Goal: Entertainment & Leisure: Consume media (video, audio)

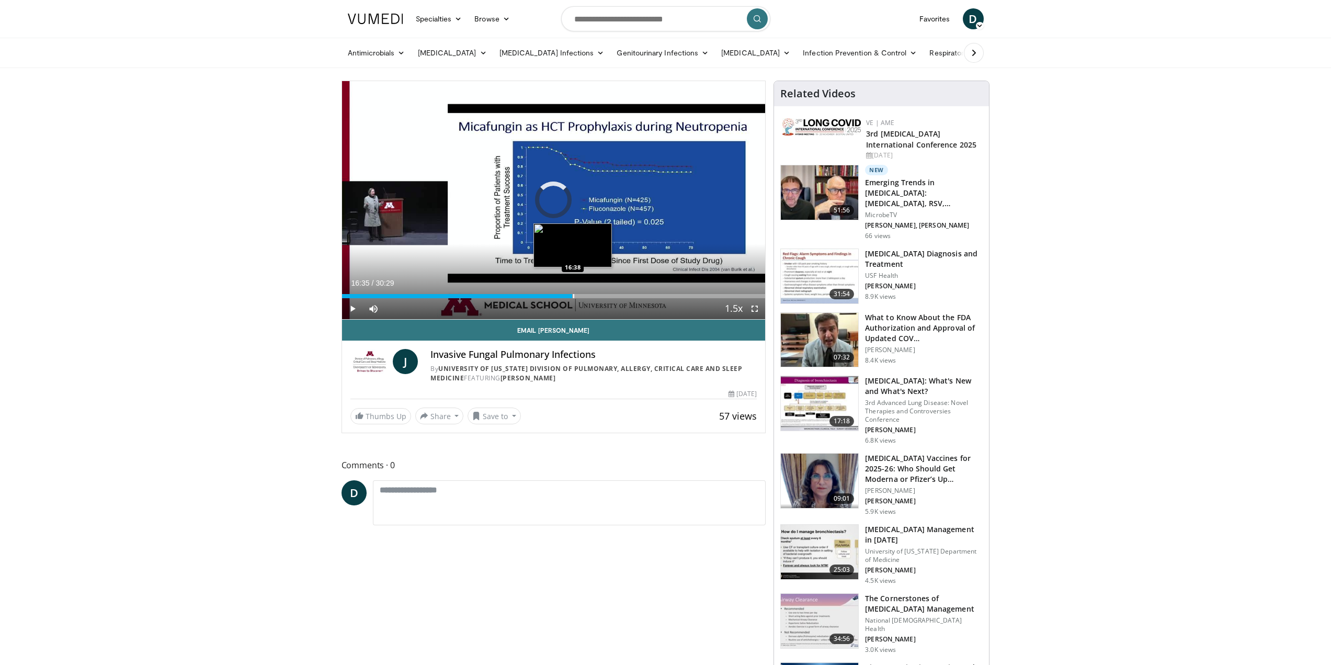
click at [573, 294] on div "Progress Bar" at bounding box center [573, 296] width 1 height 4
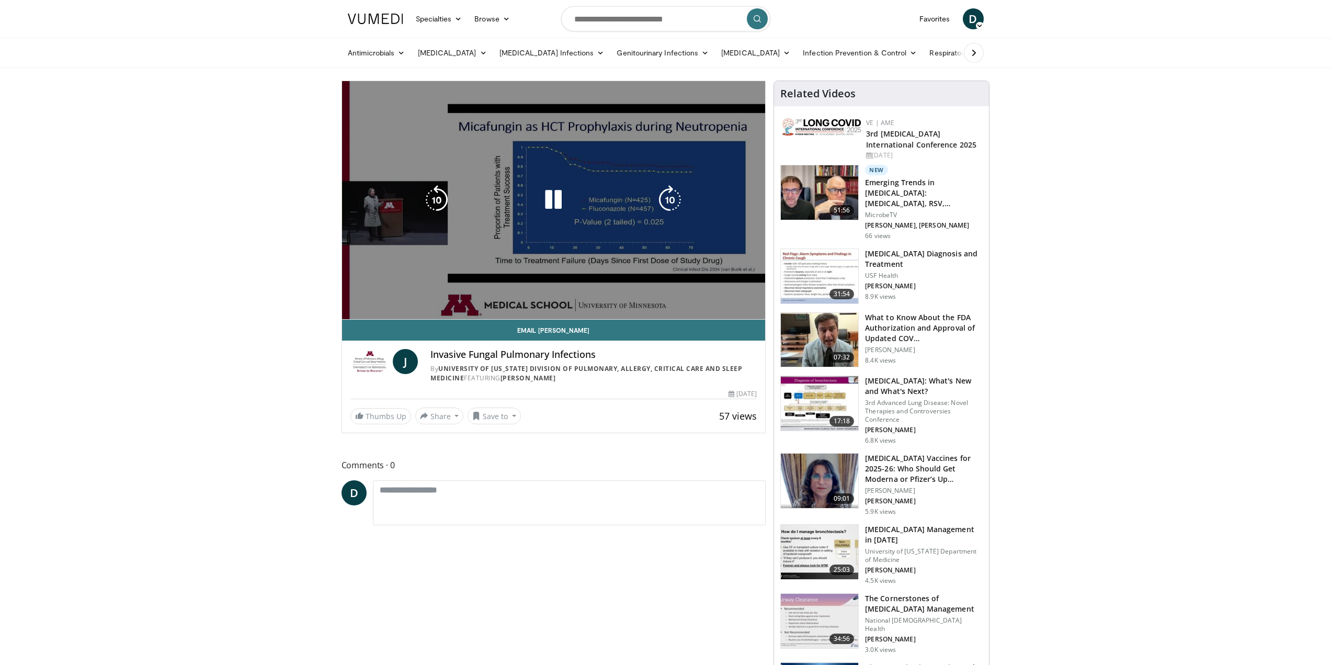
click at [583, 294] on video-js "**********" at bounding box center [554, 200] width 424 height 238
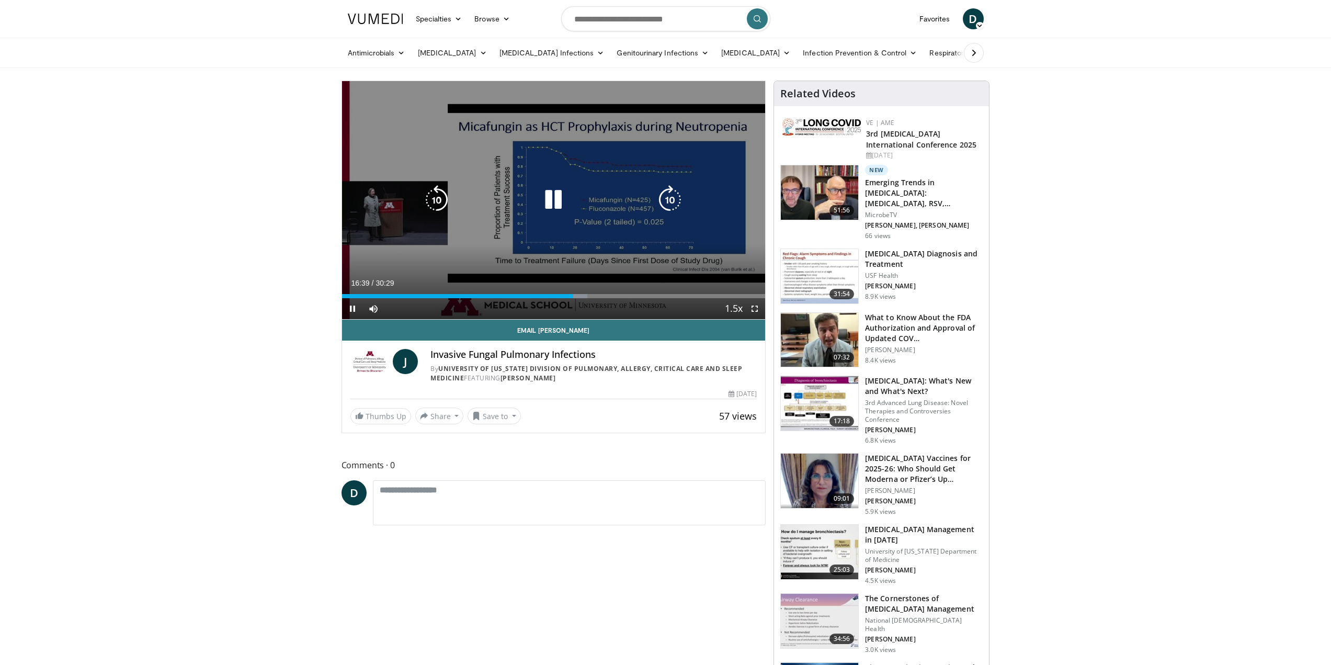
drag, startPoint x: 668, startPoint y: 177, endPoint x: 669, endPoint y: 183, distance: 6.0
click at [669, 180] on div "10 seconds Tap to unmute" at bounding box center [554, 200] width 424 height 238
click at [669, 191] on icon "Video Player" at bounding box center [669, 199] width 29 height 29
click at [669, 195] on icon "Video Player" at bounding box center [669, 199] width 29 height 29
click at [669, 197] on icon "Video Player" at bounding box center [669, 199] width 29 height 29
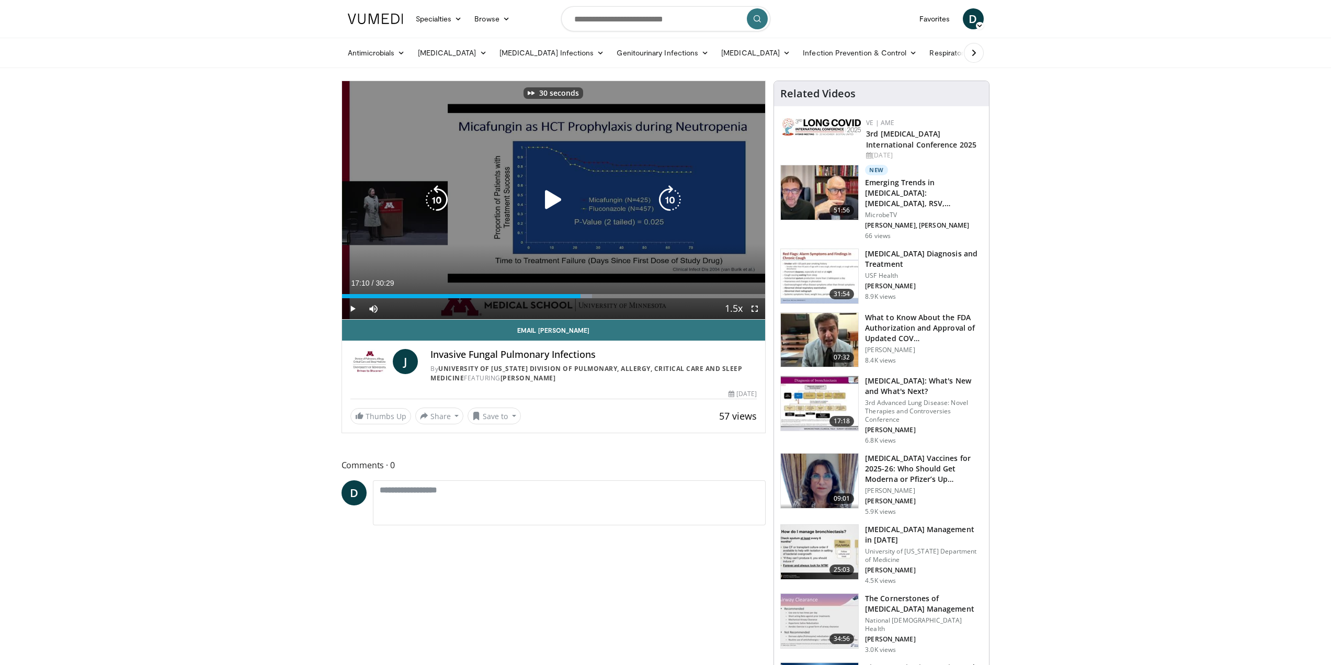
click at [669, 197] on icon "Video Player" at bounding box center [669, 199] width 29 height 29
click at [667, 200] on icon "Video Player" at bounding box center [669, 199] width 29 height 29
click at [668, 198] on icon "Video Player" at bounding box center [669, 199] width 29 height 29
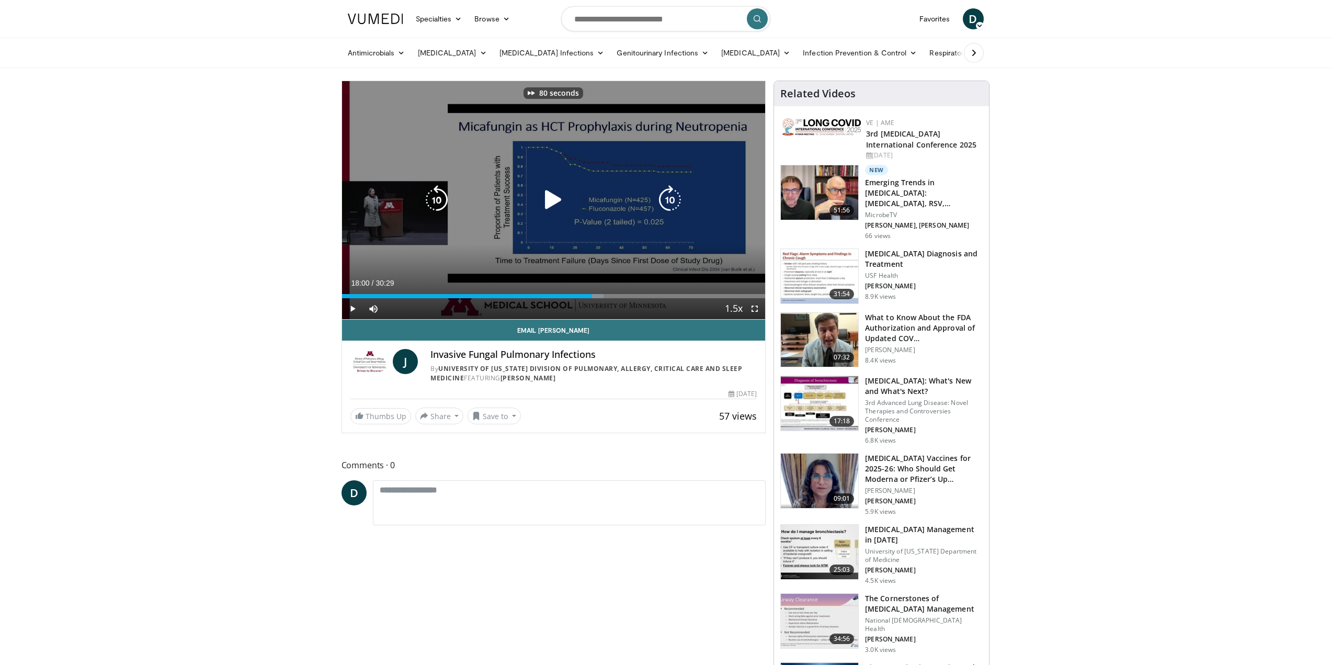
click at [668, 198] on icon "Video Player" at bounding box center [669, 199] width 29 height 29
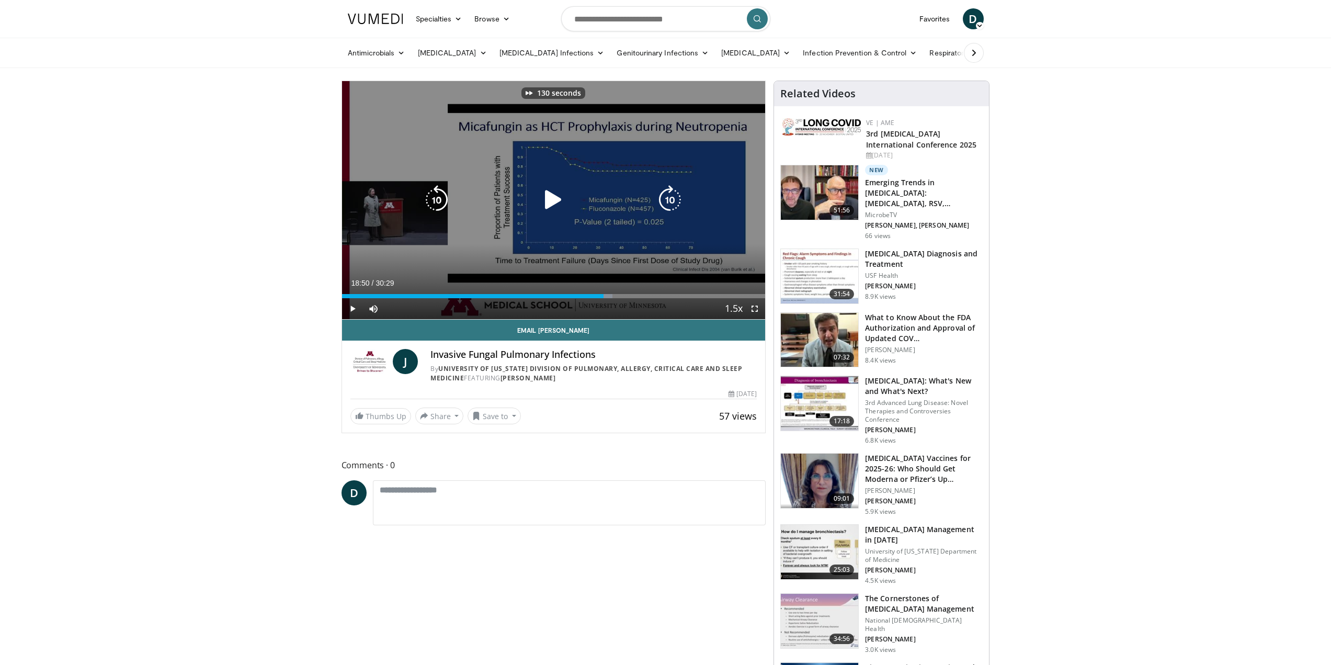
click at [668, 198] on icon "Video Player" at bounding box center [669, 199] width 29 height 29
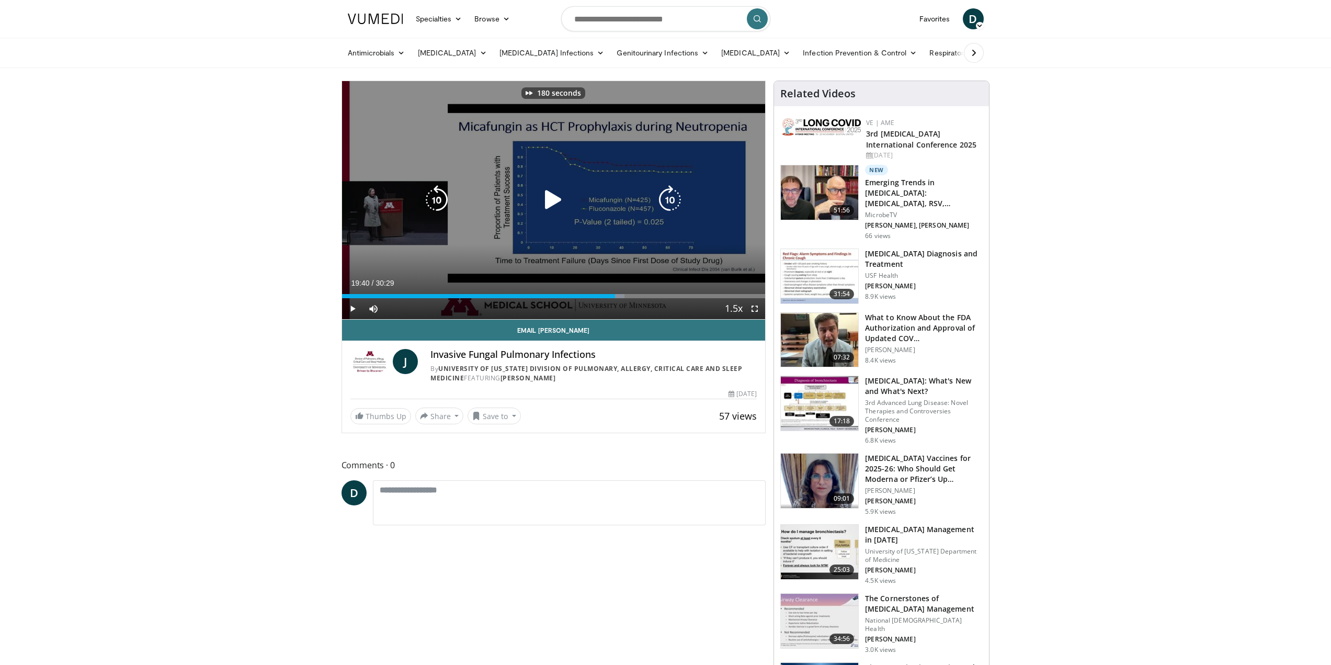
click at [668, 198] on icon "Video Player" at bounding box center [669, 199] width 29 height 29
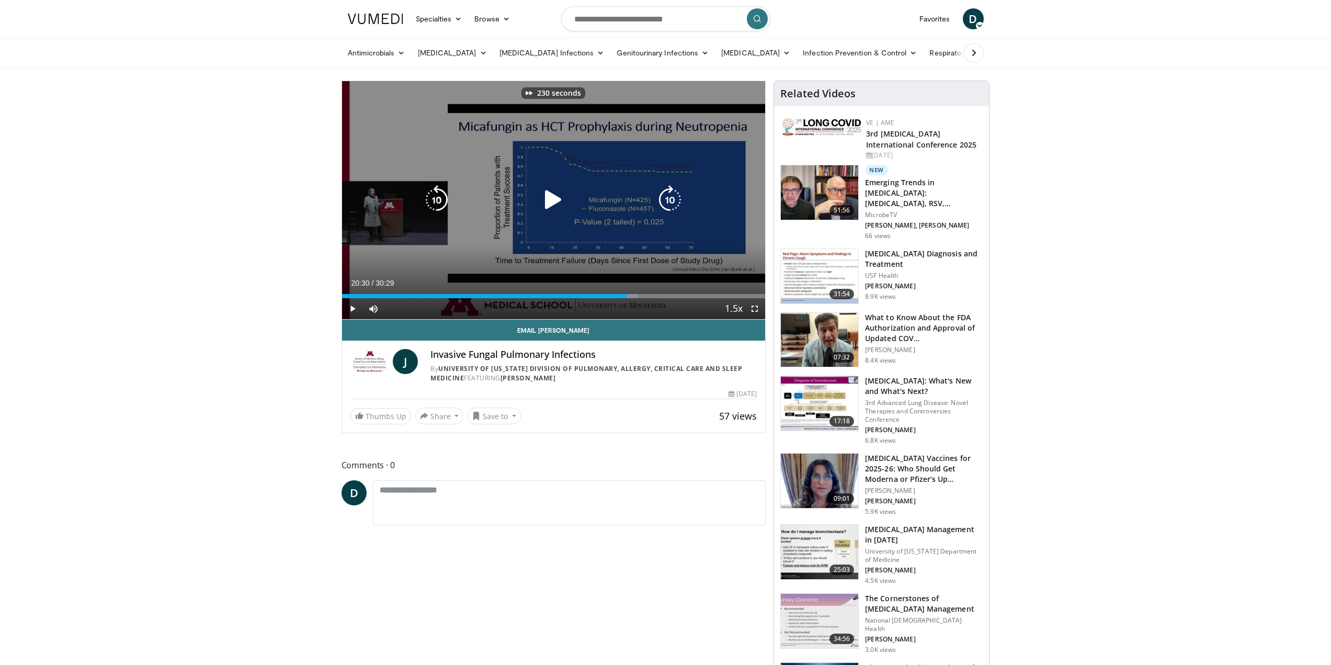
click at [668, 198] on icon "Video Player" at bounding box center [669, 199] width 29 height 29
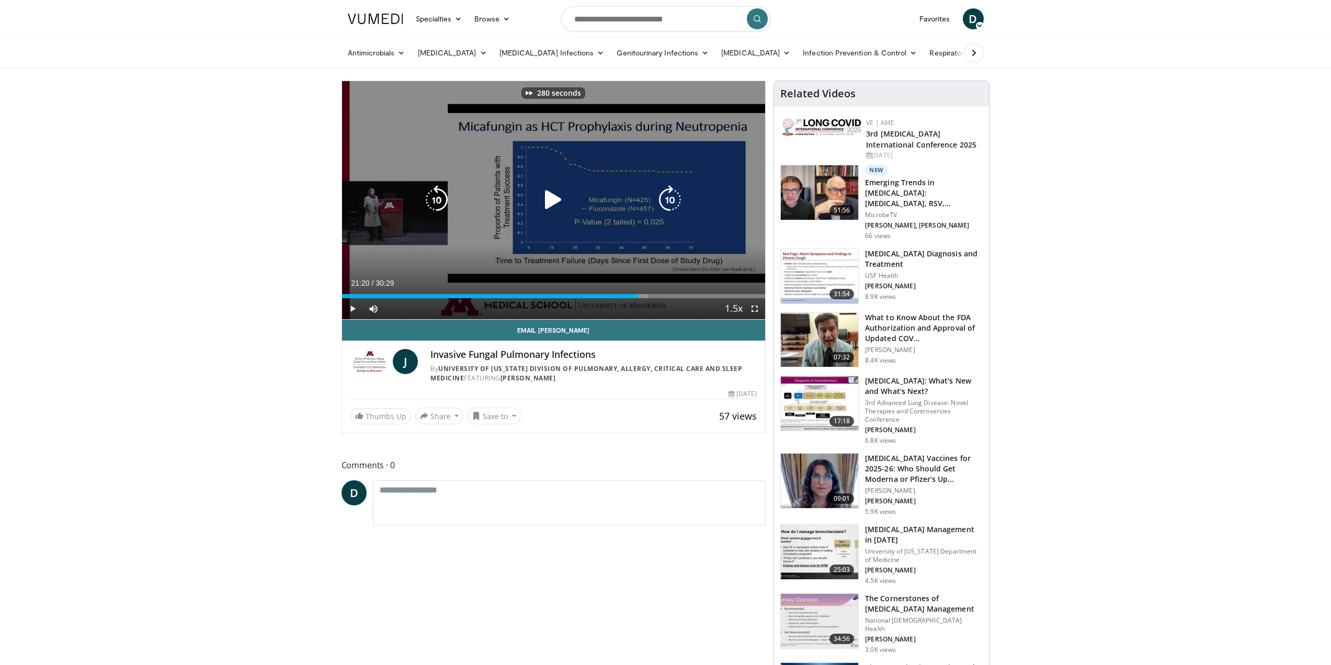
click at [668, 198] on icon "Video Player" at bounding box center [669, 199] width 29 height 29
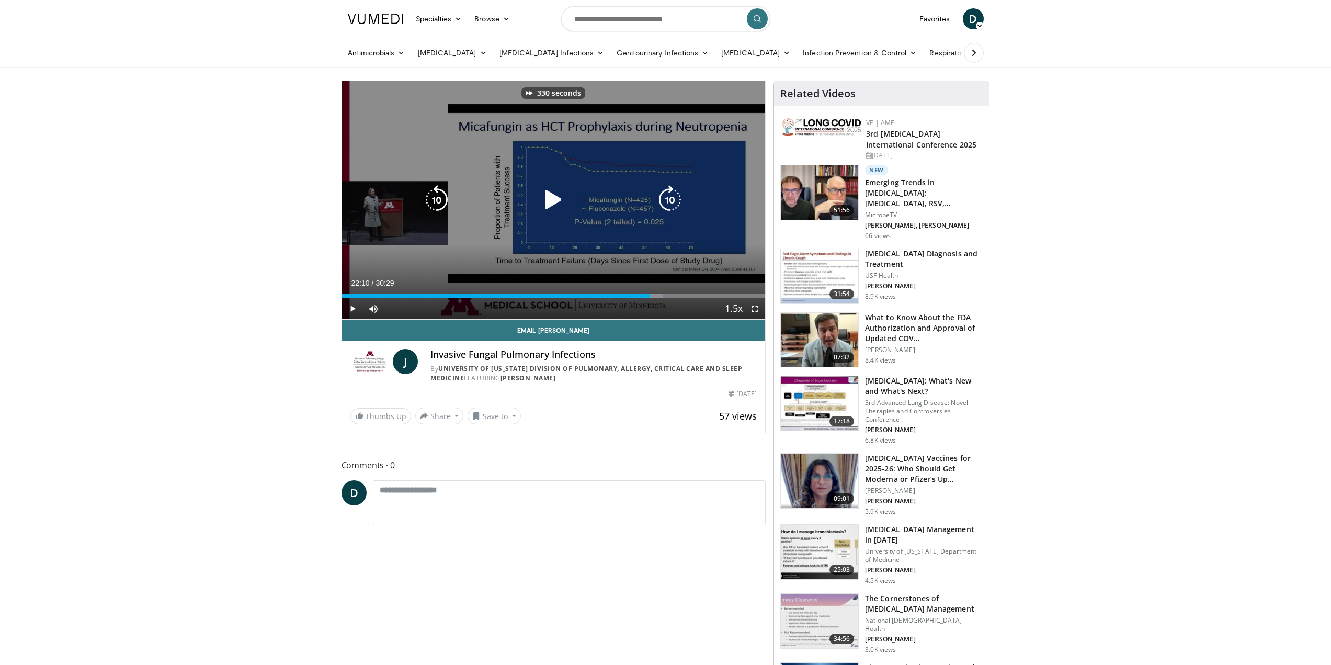
click at [668, 198] on icon "Video Player" at bounding box center [669, 199] width 29 height 29
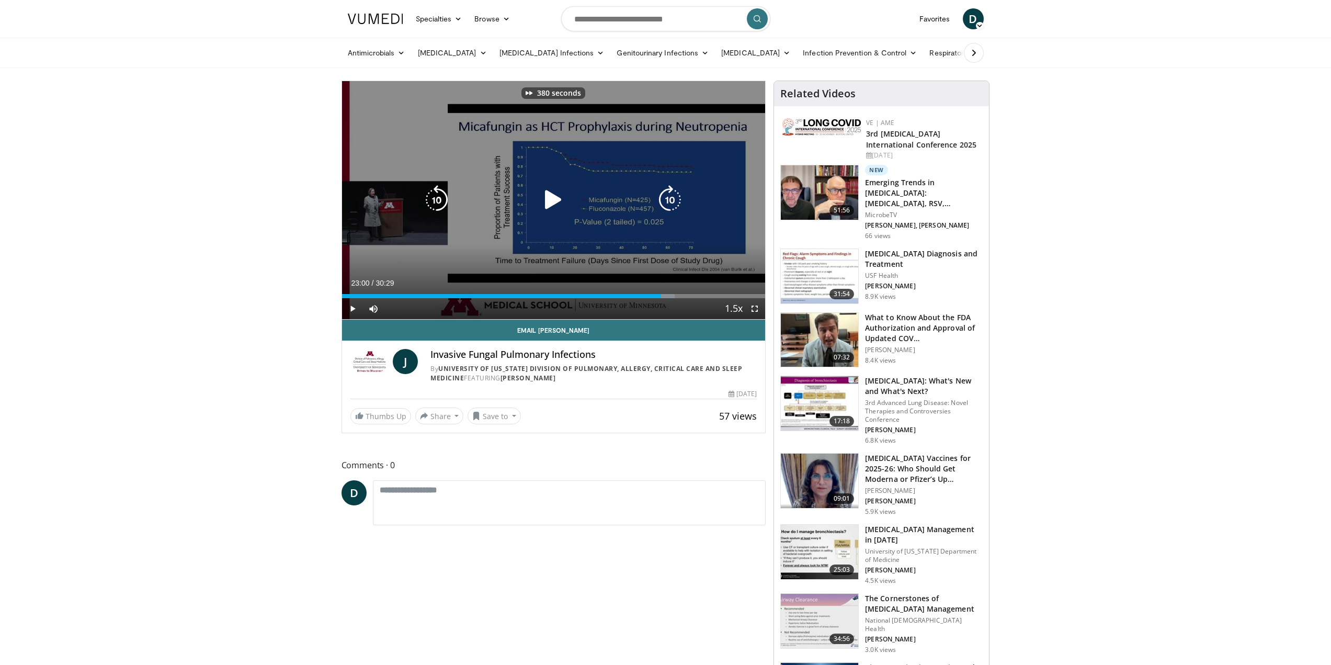
click at [668, 198] on icon "Video Player" at bounding box center [669, 199] width 29 height 29
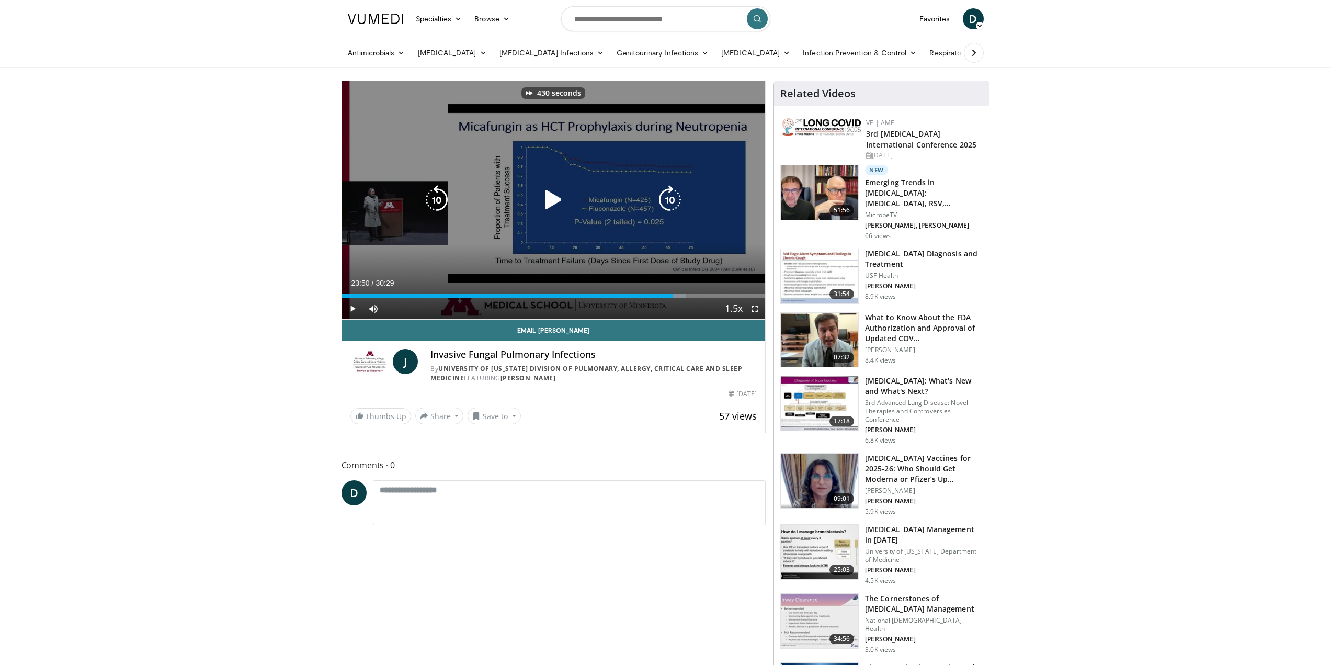
click at [668, 198] on icon "Video Player" at bounding box center [669, 199] width 29 height 29
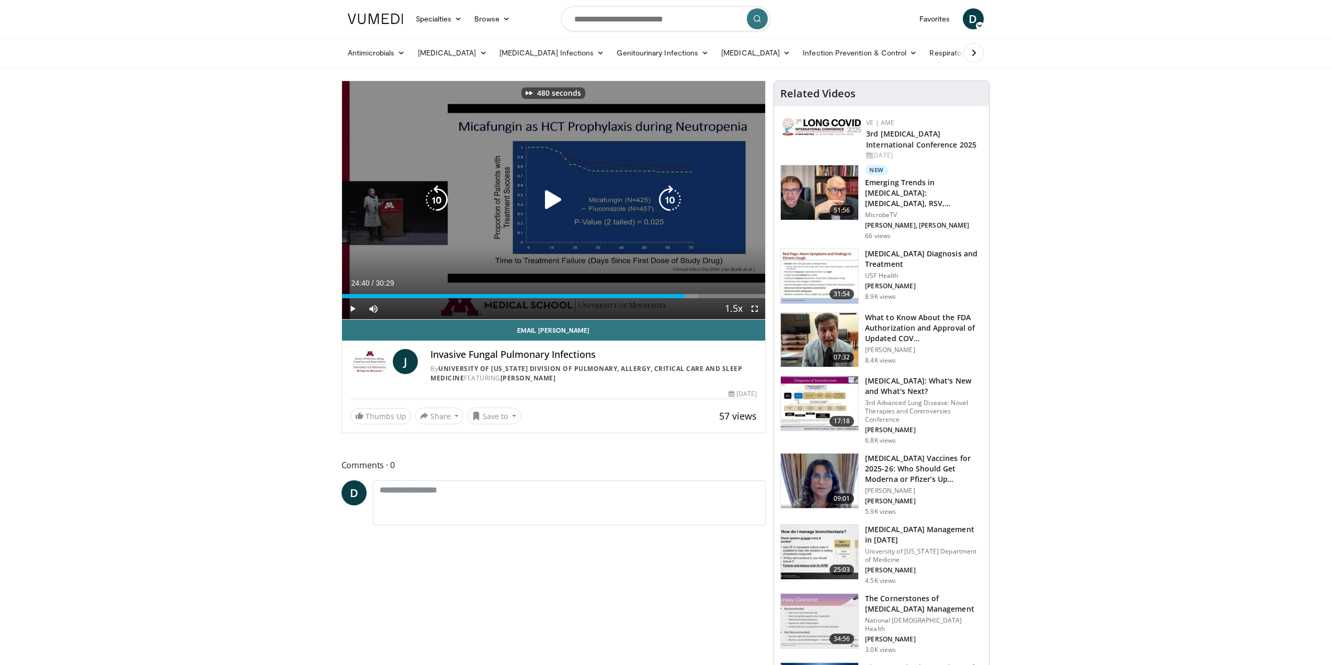
click at [668, 198] on icon "Video Player" at bounding box center [669, 199] width 29 height 29
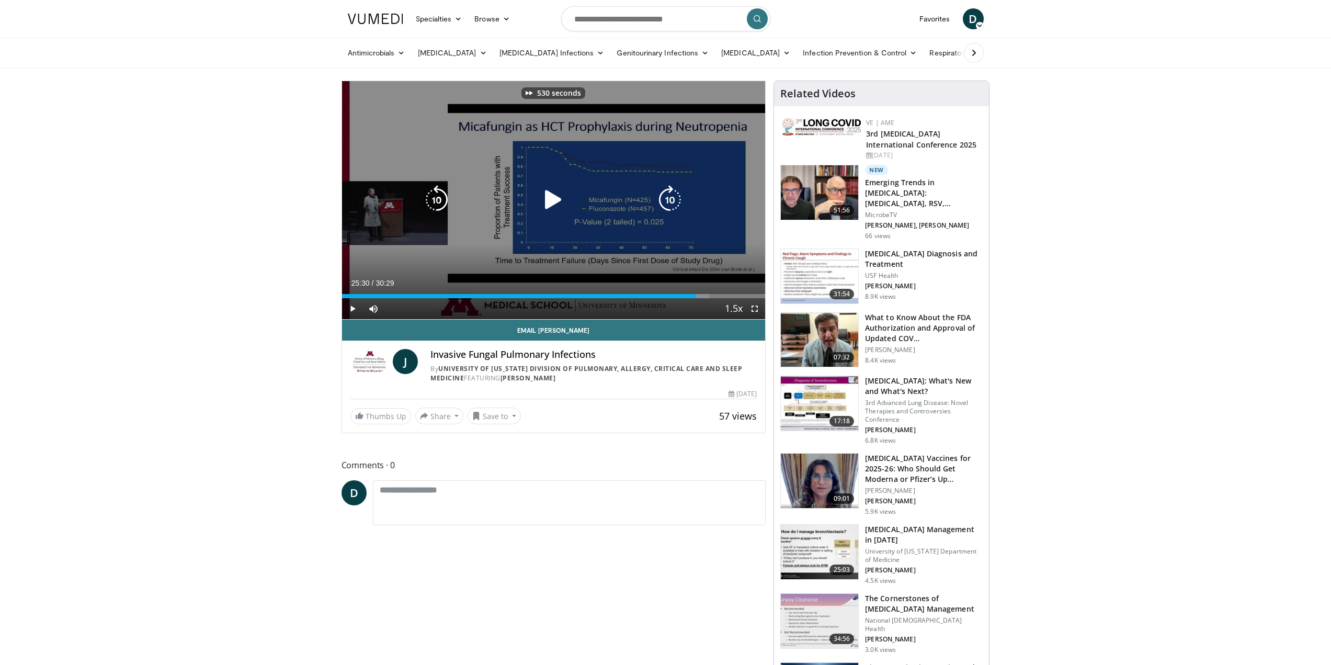
click at [668, 198] on icon "Video Player" at bounding box center [669, 199] width 29 height 29
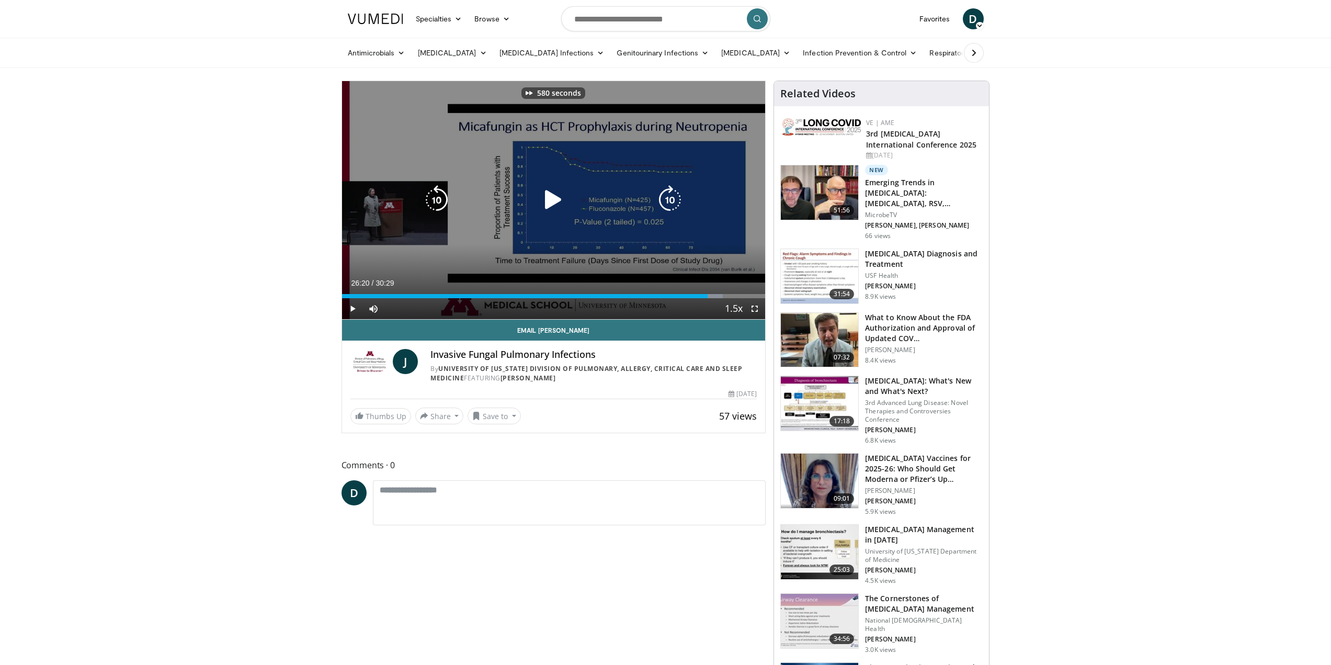
click at [554, 197] on icon "Video Player" at bounding box center [553, 199] width 29 height 29
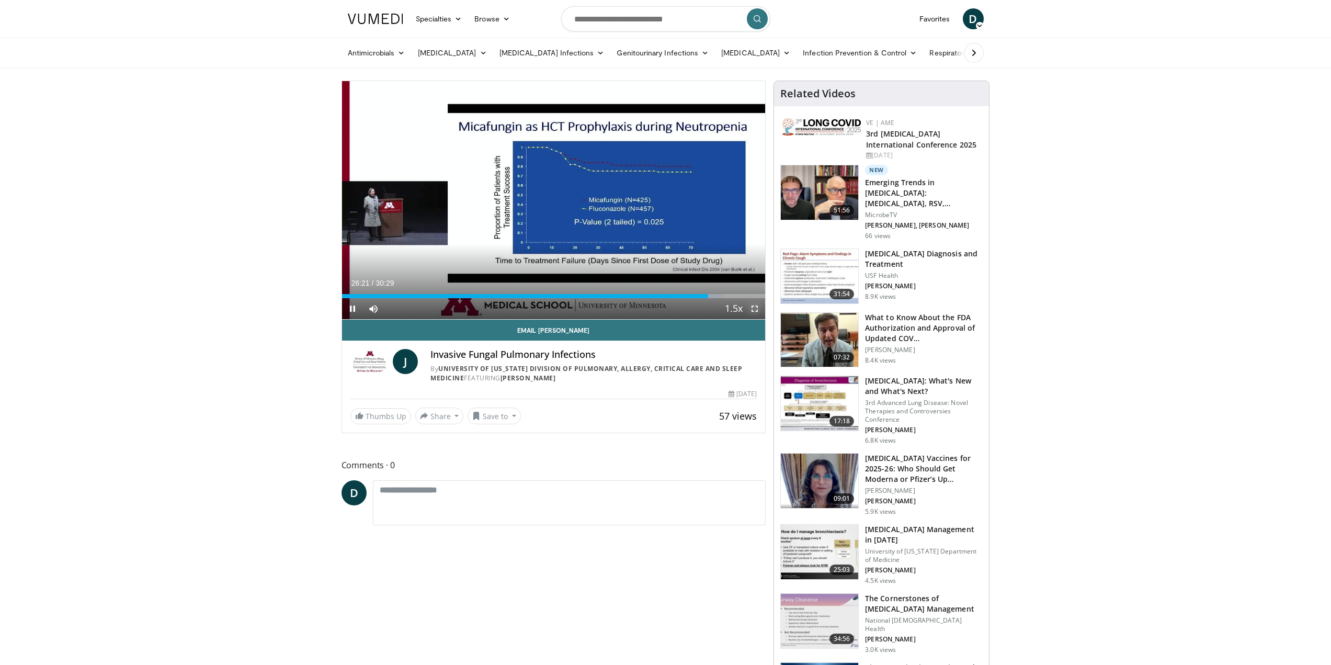
click at [752, 308] on span "Video Player" at bounding box center [754, 308] width 21 height 21
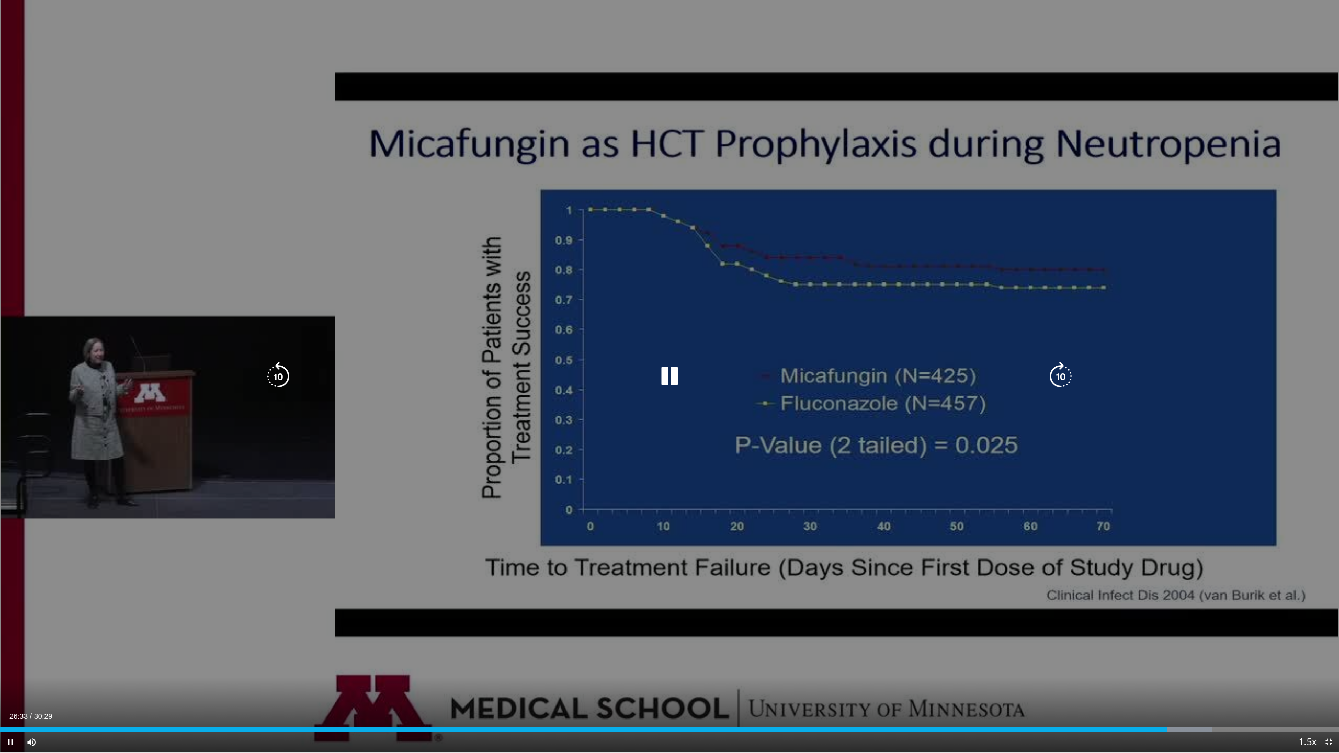
click at [344, 388] on div "580 seconds Tap to unmute" at bounding box center [669, 376] width 1339 height 753
click at [1162, 415] on div "580 seconds Tap to unmute" at bounding box center [669, 376] width 1339 height 753
